Goal: Task Accomplishment & Management: Complete application form

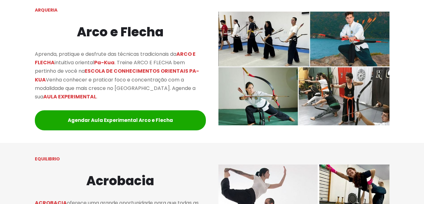
scroll to position [628, 0]
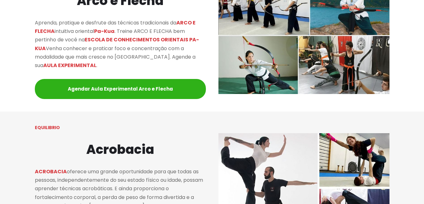
click at [131, 94] on link "Agendar Aula Experimental Arco e Flecha" at bounding box center [120, 89] width 171 height 20
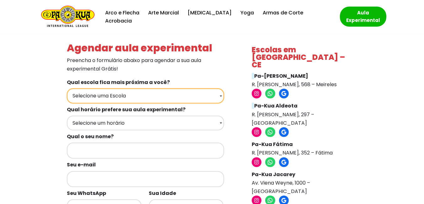
click at [131, 94] on select "Selecione uma Escola Fortaleza - Pa-Kua Meireles Fortaleza - Pa-Kua Aldeota For…" at bounding box center [145, 96] width 157 height 15
click at [139, 95] on select "Selecione uma Escola Fortaleza - Pa-Kua Meireles Fortaleza - Pa-Kua Aldeota For…" at bounding box center [145, 96] width 157 height 15
select select "[GEOGRAPHIC_DATA] - Pa-Kua Fátima"
click at [67, 89] on select "Selecione uma Escola Fortaleza - Pa-Kua Meireles Fortaleza - Pa-Kua Aldeota For…" at bounding box center [145, 96] width 157 height 15
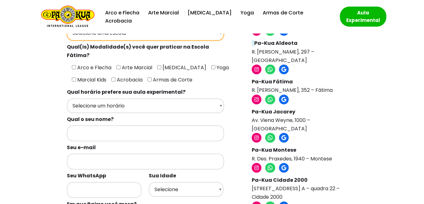
scroll to position [31, 0]
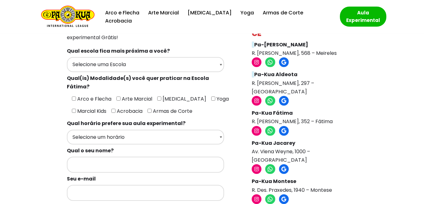
click at [77, 95] on span "Arco e Flecha" at bounding box center [93, 98] width 35 height 7
click at [76, 97] on input"] "Arco e Flecha" at bounding box center [74, 99] width 4 height 4
checkbox input"] "true"
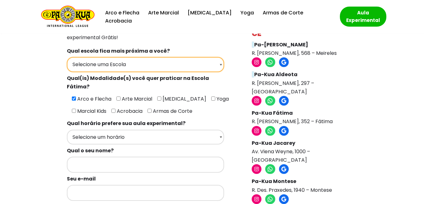
click at [98, 59] on select "Selecione uma Escola Fortaleza - Pa-Kua Meireles Fortaleza - Pa-Kua Aldeota For…" at bounding box center [145, 64] width 157 height 15
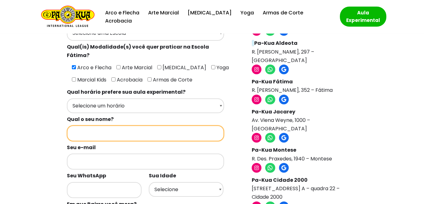
click at [132, 126] on input "Formulários de contato" at bounding box center [145, 134] width 157 height 16
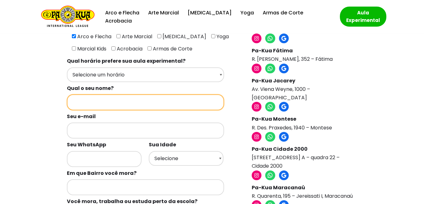
scroll to position [94, 0]
type input "Tiago Sátiro Ferreira"
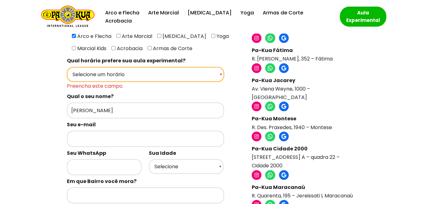
click at [109, 67] on select "Selecione um horário Manhã Tarde Noite" at bounding box center [145, 74] width 157 height 15
select select "Noite"
click at [67, 67] on select "Selecione um horário Manhã Tarde Noite" at bounding box center [145, 74] width 157 height 15
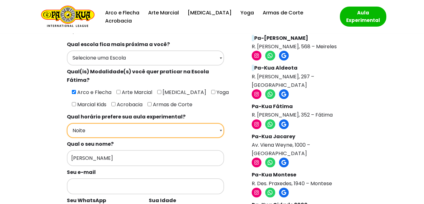
scroll to position [31, 0]
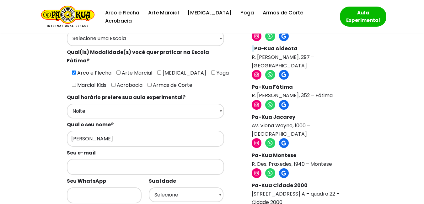
scroll to position [94, 0]
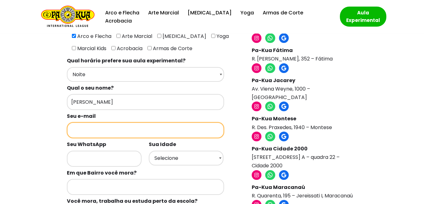
click at [108, 126] on input "Formulários de contato" at bounding box center [145, 130] width 157 height 16
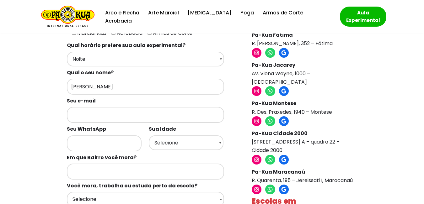
click at [104, 123] on div "Seu WhatsApp" at bounding box center [106, 137] width 79 height 28
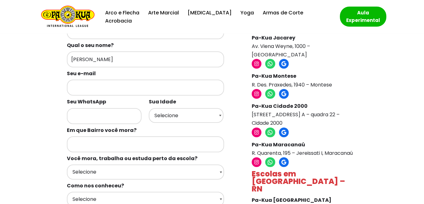
scroll to position [126, 0]
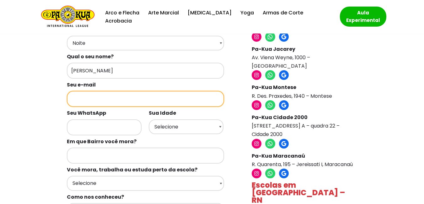
click at [115, 91] on input "Formulários de contato" at bounding box center [145, 99] width 157 height 16
type input "tsatiroferreira@gmail.com"
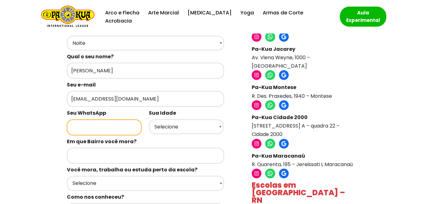
click at [92, 120] on input "Formulários de contato" at bounding box center [104, 128] width 75 height 16
type input "8"
type input "8999966727"
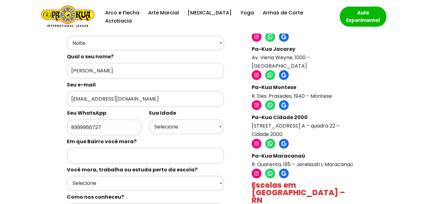
click at [203, 110] on label "Sua Idade" at bounding box center [188, 113] width 79 height 12
click at [203, 120] on select "Selecione 18 19 20 21 22 23 24 25 26 27 28 29 30 31 32 33 34 35 36 37 38 39 40 …" at bounding box center [186, 127] width 75 height 15
select select "19"
click at [149, 120] on select "Selecione 18 19 20 21 22 23 24 25 26 27 28 29 30 31 32 33 34 35 36 37 38 39 40 …" at bounding box center [186, 127] width 75 height 15
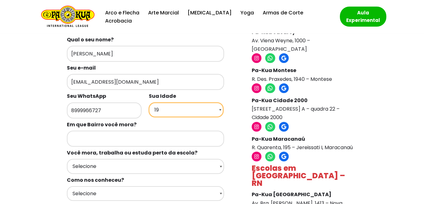
scroll to position [157, 0]
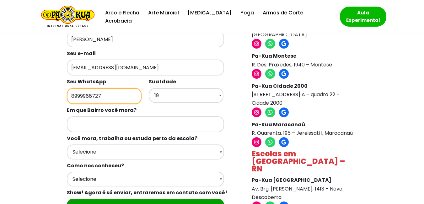
click at [74, 88] on input "8999966727" at bounding box center [104, 96] width 75 height 16
drag, startPoint x: 76, startPoint y: 86, endPoint x: 80, endPoint y: 85, distance: 3.8
click at [80, 88] on input "8999966727" at bounding box center [104, 96] width 75 height 16
click at [89, 88] on input "8999966727" at bounding box center [104, 96] width 75 height 16
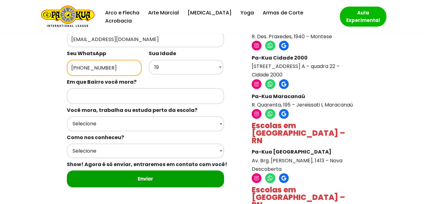
scroll to position [220, 0]
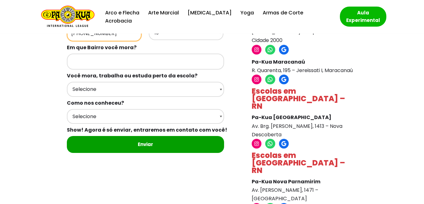
type input "(89)9996-6727"
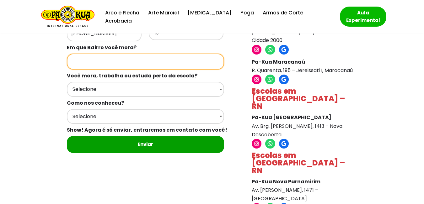
click at [121, 54] on input "Formulários de contato" at bounding box center [145, 62] width 157 height 16
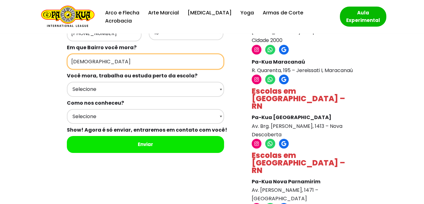
type input "F"
type input "V"
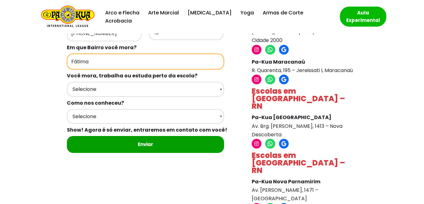
type input "Fátima"
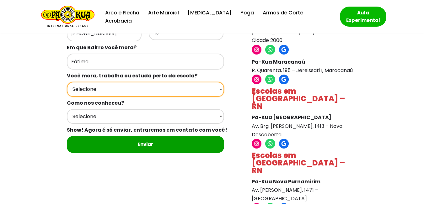
click at [143, 82] on select "Selecione Moro Perto Trabalho Perto Estudo Perto Passo Perto" at bounding box center [145, 89] width 157 height 15
select select "Moro Perto"
click at [67, 82] on select "Selecione Moro Perto Trabalho Perto Estudo Perto Passo Perto" at bounding box center [145, 89] width 157 height 15
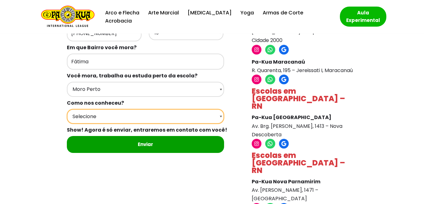
click at [118, 110] on select "Selecione Google Passei em frente Indicação Instagram Facebook" at bounding box center [145, 116] width 157 height 15
select select "Indicação"
click at [67, 109] on select "Selecione Google Passei em frente Indicação Instagram Facebook" at bounding box center [145, 116] width 157 height 15
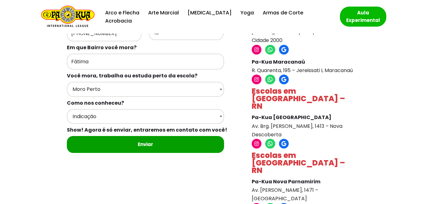
click at [76, 173] on div "Agendar aula experimental Preencha o formulário abaixo para agendar a sua aula …" at bounding box center [212, 24] width 297 height 409
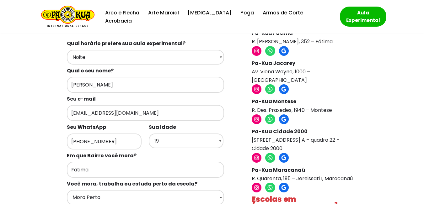
scroll to position [126, 0]
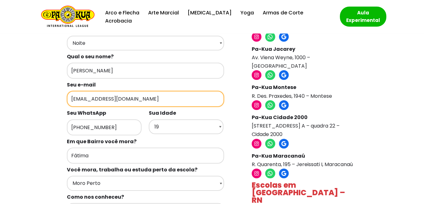
click at [136, 91] on input "tsatiroferreira@gmail.com" at bounding box center [145, 99] width 157 height 16
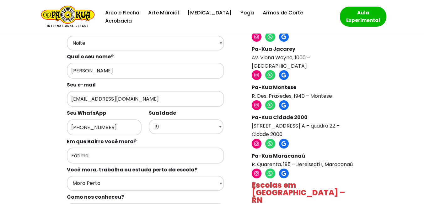
click at [3, 94] on div "Agendar aula experimental Preencha o formulário abaixo para agendar a sua aula …" at bounding box center [212, 153] width 419 height 491
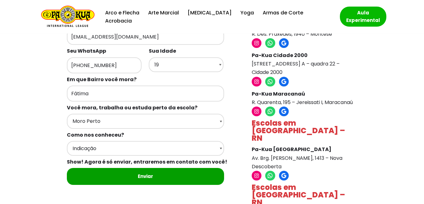
scroll to position [188, 0]
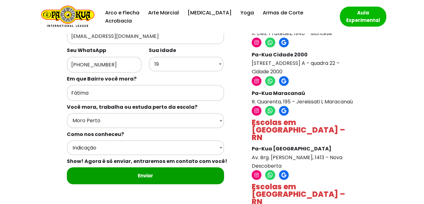
click at [23, 129] on div "Agendar aula experimental Preencha o formulário abaixo para agendar a sua aula …" at bounding box center [212, 90] width 419 height 491
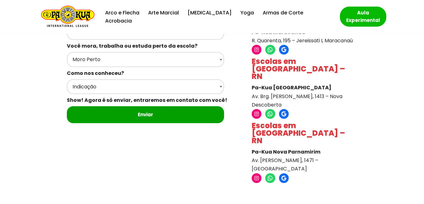
scroll to position [251, 0]
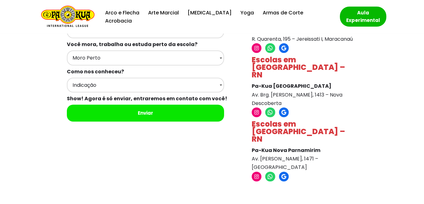
click at [140, 109] on input "Enviar" at bounding box center [145, 113] width 157 height 17
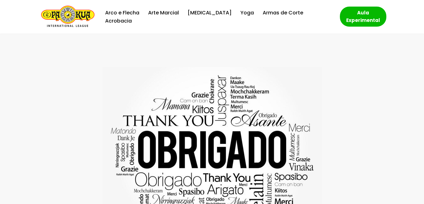
click at [77, 13] on img "Escola de Conhecimentos Orientais Pa-Kua Uma escola para toda família" at bounding box center [67, 17] width 53 height 22
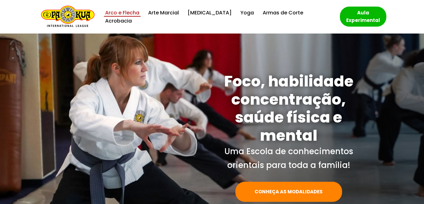
click at [115, 17] on link "Arco e Flecha" at bounding box center [122, 12] width 34 height 8
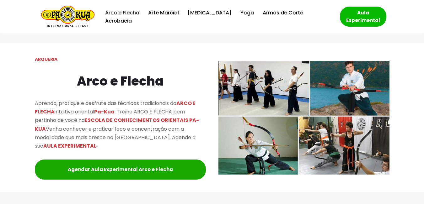
scroll to position [591, 0]
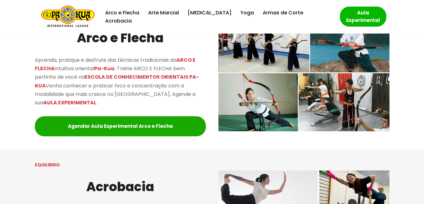
drag, startPoint x: 74, startPoint y: 93, endPoint x: 64, endPoint y: 95, distance: 9.7
click at [66, 94] on p "Aprenda, pratique e desfrute das técnicas tradicionais da ARCO E FLECHA intuiti…" at bounding box center [120, 81] width 171 height 51
click at [64, 95] on p "Aprenda, pratique e desfrute das técnicas tradicionais da ARCO E FLECHA intuiti…" at bounding box center [120, 81] width 171 height 51
click at [62, 95] on p "Aprenda, pratique e desfrute das técnicas tradicionais da ARCO E FLECHA intuiti…" at bounding box center [120, 81] width 171 height 51
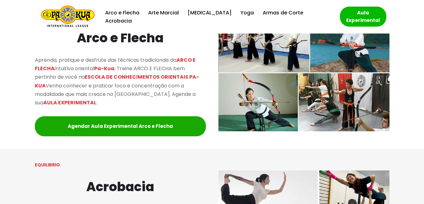
click at [62, 95] on p "Aprenda, pratique e desfrute das técnicas tradicionais da ARCO E FLECHA intuiti…" at bounding box center [120, 81] width 171 height 51
click at [99, 91] on p "Aprenda, pratique e desfrute das técnicas tradicionais da ARCO E FLECHA intuiti…" at bounding box center [120, 81] width 171 height 51
click at [100, 91] on p "Aprenda, pratique e desfrute das técnicas tradicionais da ARCO E FLECHA intuiti…" at bounding box center [120, 81] width 171 height 51
click at [96, 99] on mark "AULA EXPERIMENTAL" at bounding box center [69, 102] width 53 height 7
drag, startPoint x: 148, startPoint y: 88, endPoint x: 147, endPoint y: 92, distance: 4.9
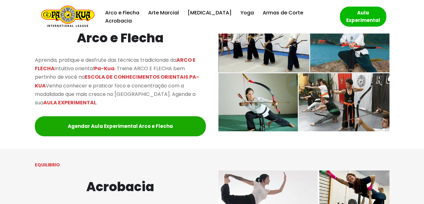
click at [147, 92] on p "Aprenda, pratique e desfrute das técnicas tradicionais da ARCO E FLECHA intuiti…" at bounding box center [120, 81] width 171 height 51
click at [125, 81] on p "Aprenda, pratique e desfrute das técnicas tradicionais da ARCO E FLECHA intuiti…" at bounding box center [120, 81] width 171 height 51
click at [125, 81] on mark "ESCOLA DE CONHECIMENTOS ORIENTAIS PA-KUA" at bounding box center [117, 81] width 164 height 16
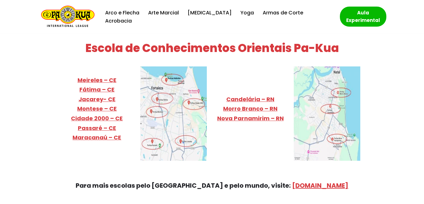
scroll to position [2411, 0]
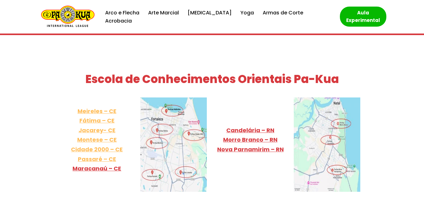
click at [104, 113] on link "Meireles – CE Fátima – CE Jacarey- CE Montese – CE Cidade 2000 – CE Passaré – CE" at bounding box center [97, 135] width 52 height 56
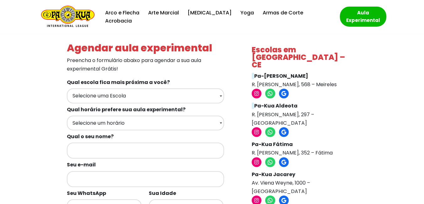
scroll to position [31, 0]
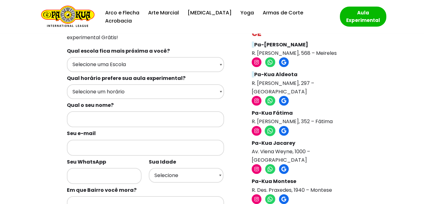
click at [269, 128] on icon at bounding box center [270, 131] width 7 height 7
